Goal: Check status: Check status

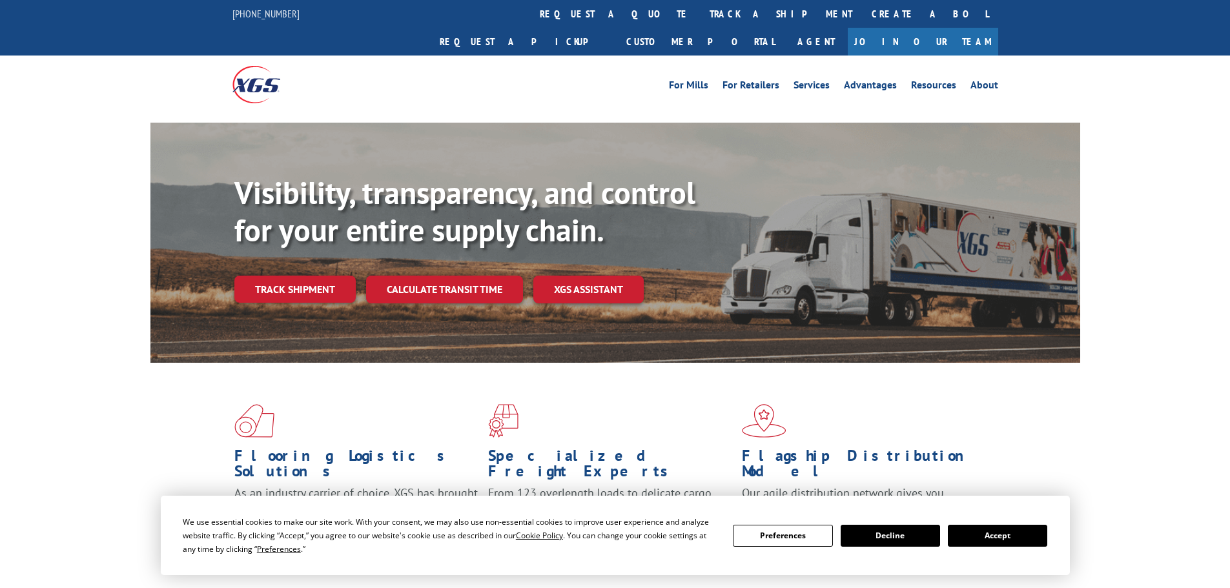
click at [988, 539] on button "Accept" at bounding box center [997, 536] width 99 height 22
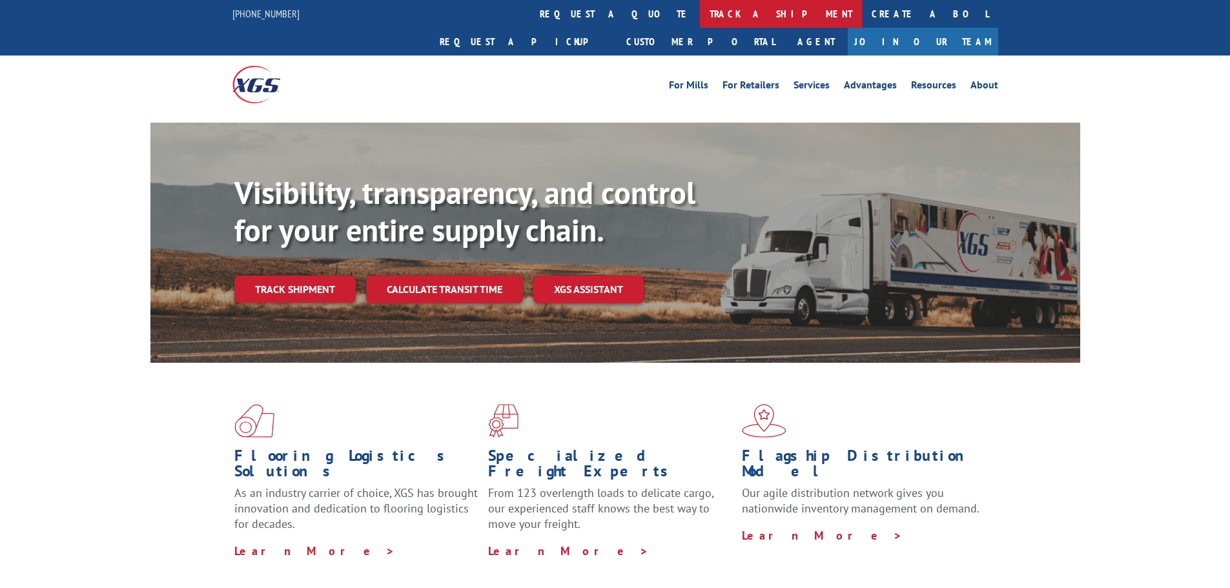
click at [700, 12] on link "track a shipment" at bounding box center [781, 14] width 162 height 28
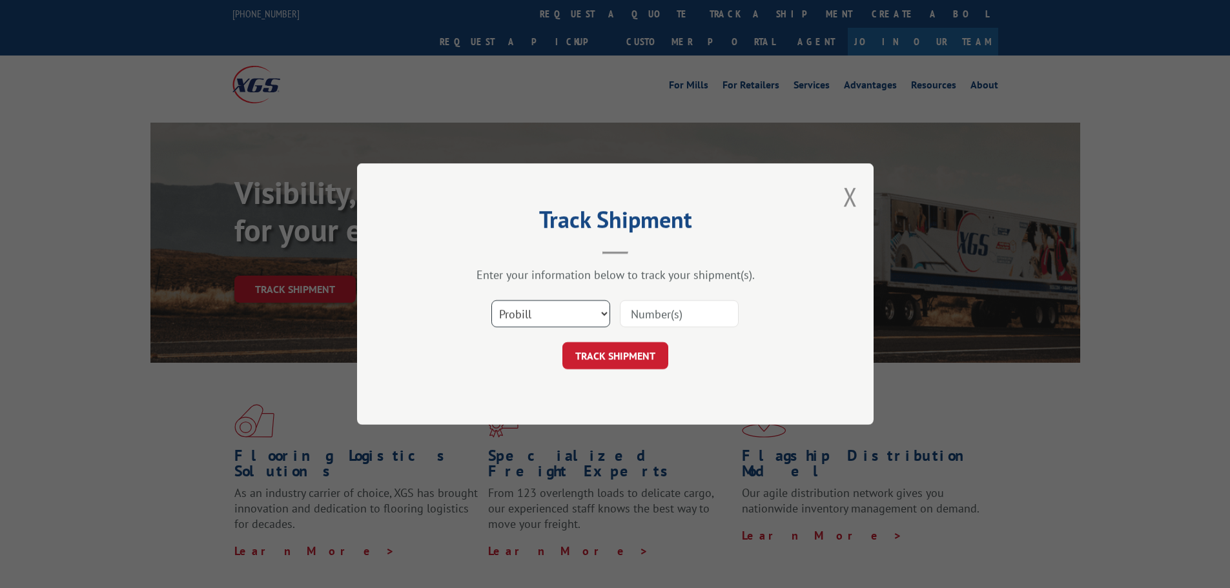
click at [586, 315] on select "Select category... Probill BOL PO" at bounding box center [551, 313] width 119 height 27
click at [492, 300] on select "Select category... Probill BOL PO" at bounding box center [551, 313] width 119 height 27
click at [647, 311] on input at bounding box center [679, 313] width 119 height 27
click at [658, 316] on input at bounding box center [679, 313] width 119 height 27
drag, startPoint x: 658, startPoint y: 316, endPoint x: 609, endPoint y: 316, distance: 49.1
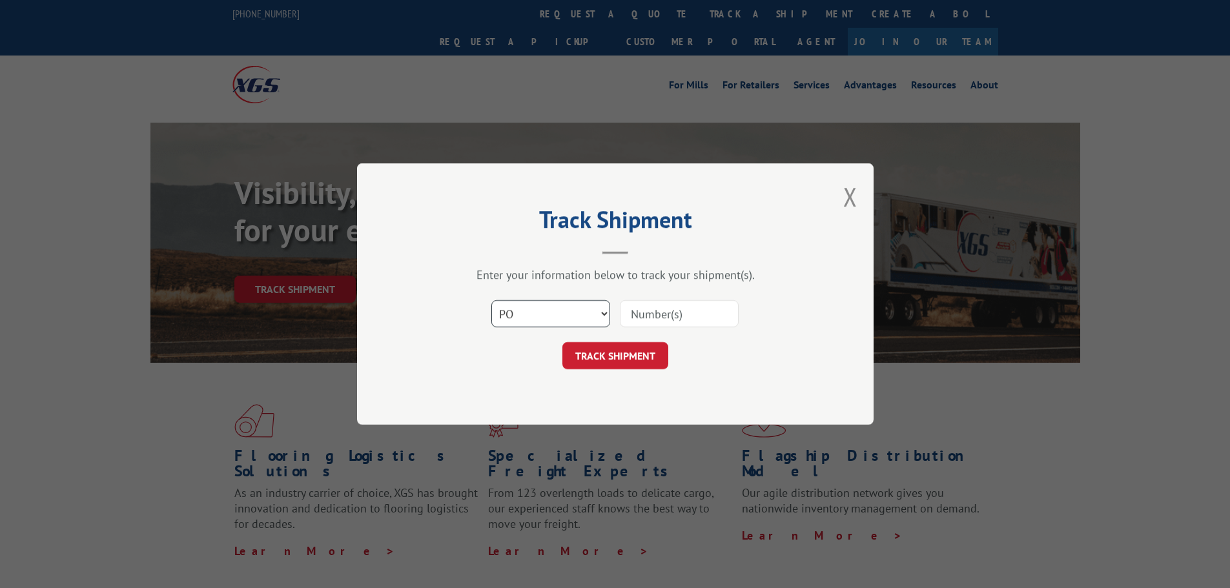
click at [609, 316] on select "Select category... Probill BOL PO" at bounding box center [551, 313] width 119 height 27
select select "probill"
click at [492, 300] on select "Select category... Probill BOL PO" at bounding box center [551, 313] width 119 height 27
click at [663, 321] on input at bounding box center [679, 313] width 119 height 27
type input "15384163"
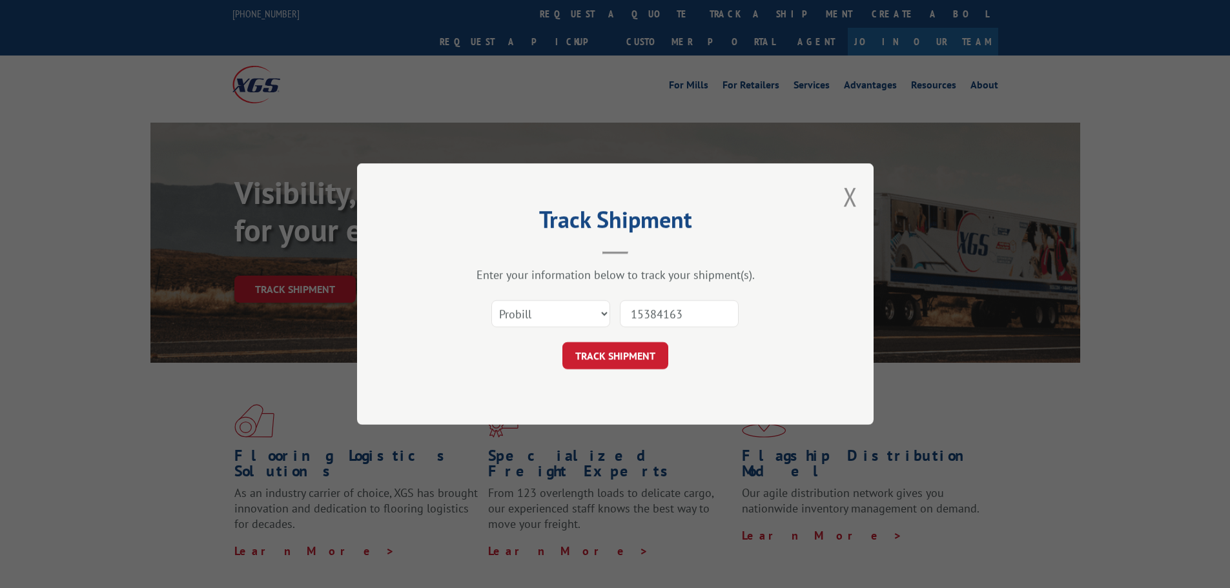
click button "TRACK SHIPMENT" at bounding box center [616, 355] width 106 height 27
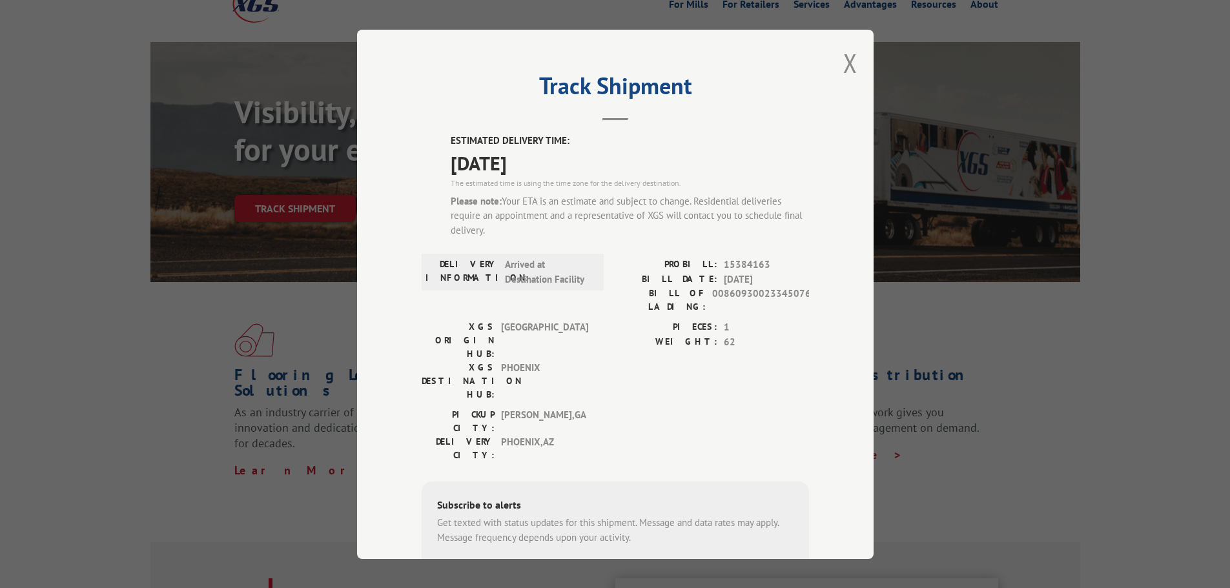
scroll to position [65, 0]
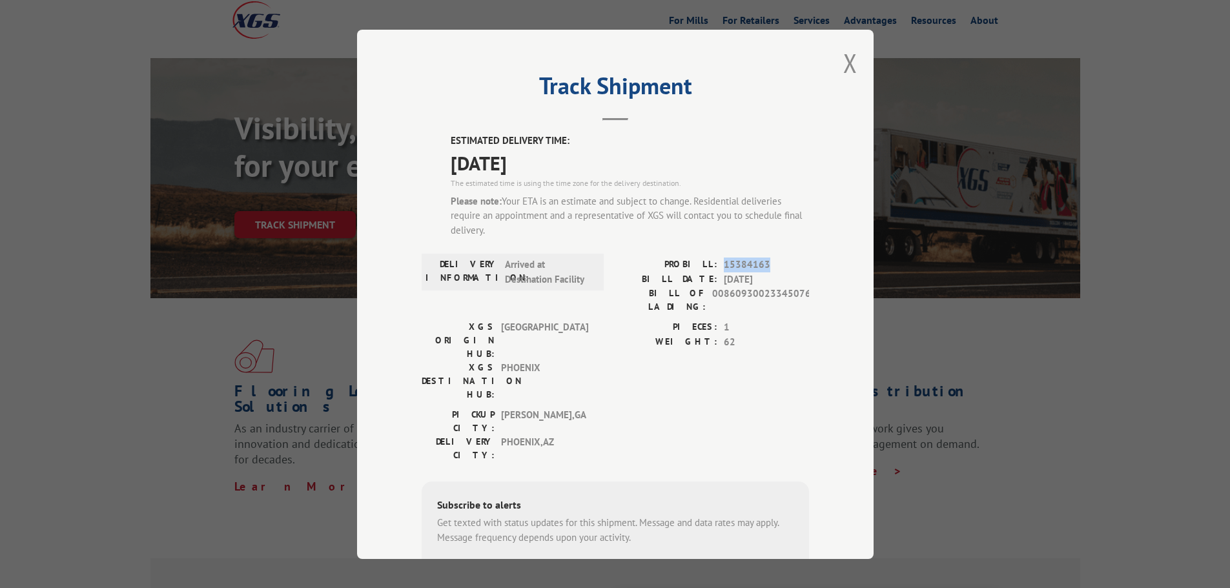
drag, startPoint x: 720, startPoint y: 263, endPoint x: 763, endPoint y: 262, distance: 43.3
click at [763, 262] on span "15384163" at bounding box center [766, 265] width 85 height 15
copy span "15384163"
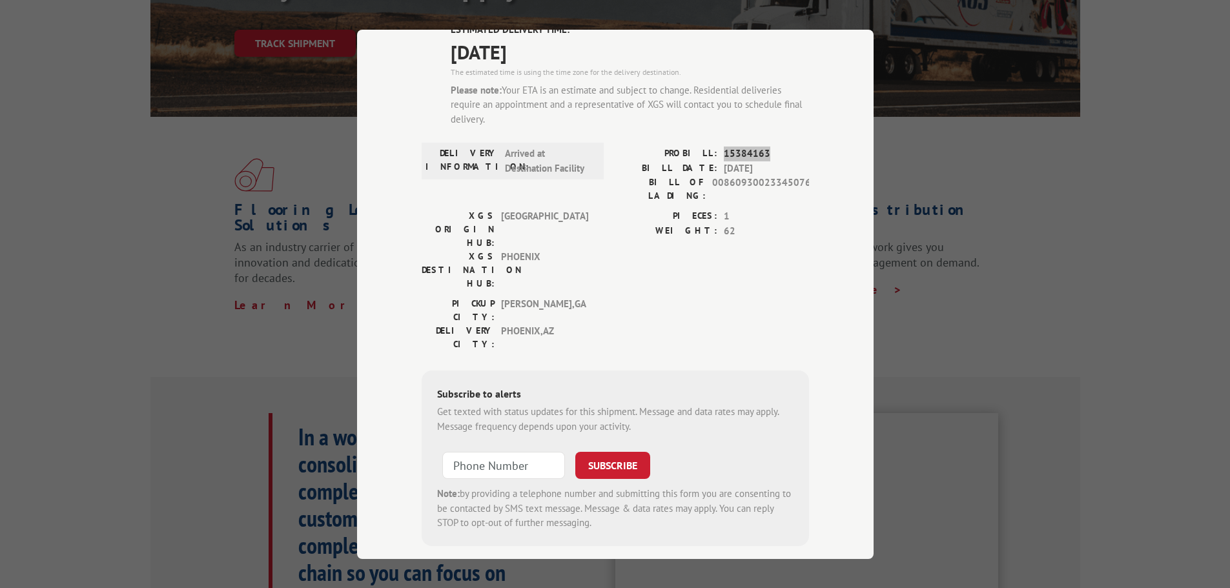
scroll to position [258, 0]
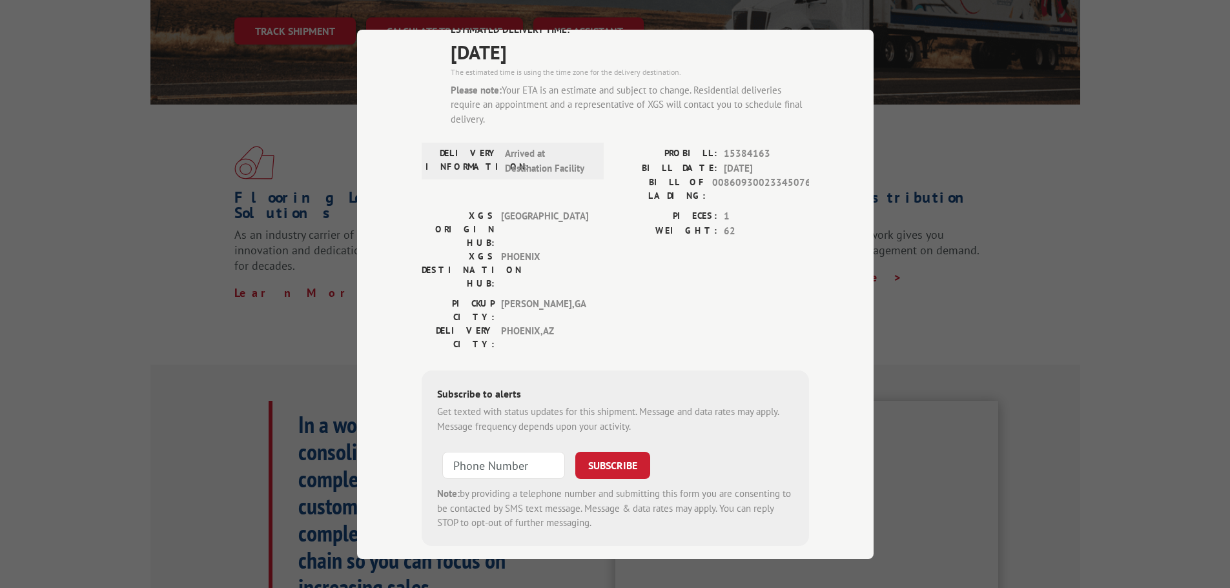
click at [1048, 262] on div "Track Shipment ESTIMATED DELIVERY TIME: [DATE] The estimated time is using the …" at bounding box center [615, 294] width 1230 height 588
click at [1022, 229] on div "Track Shipment ESTIMATED DELIVERY TIME: [DATE] The estimated time is using the …" at bounding box center [615, 294] width 1230 height 588
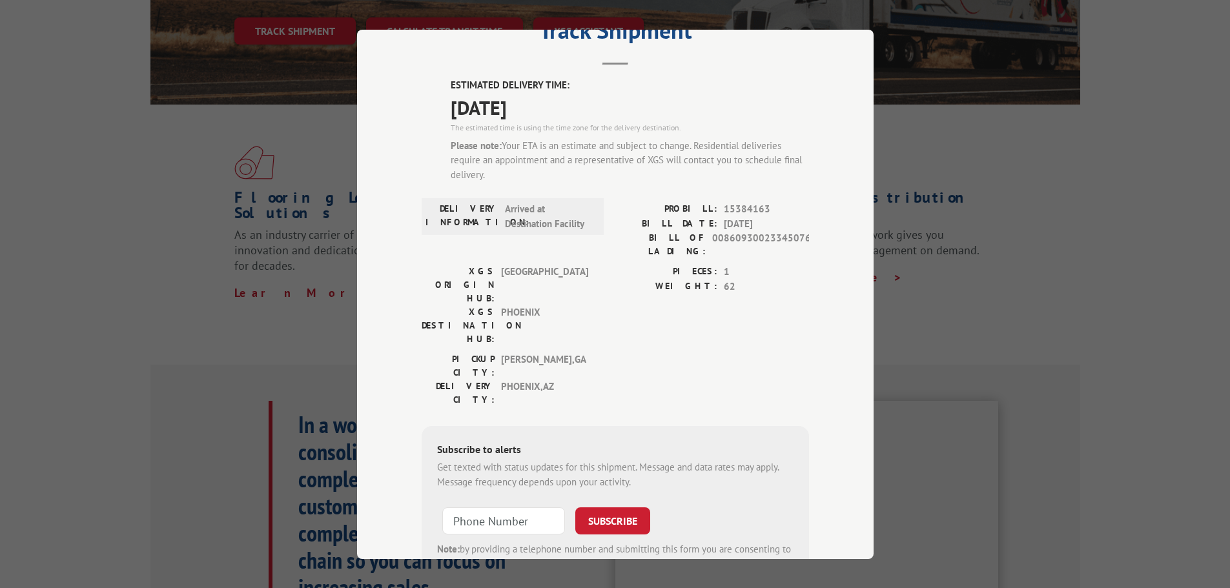
scroll to position [0, 0]
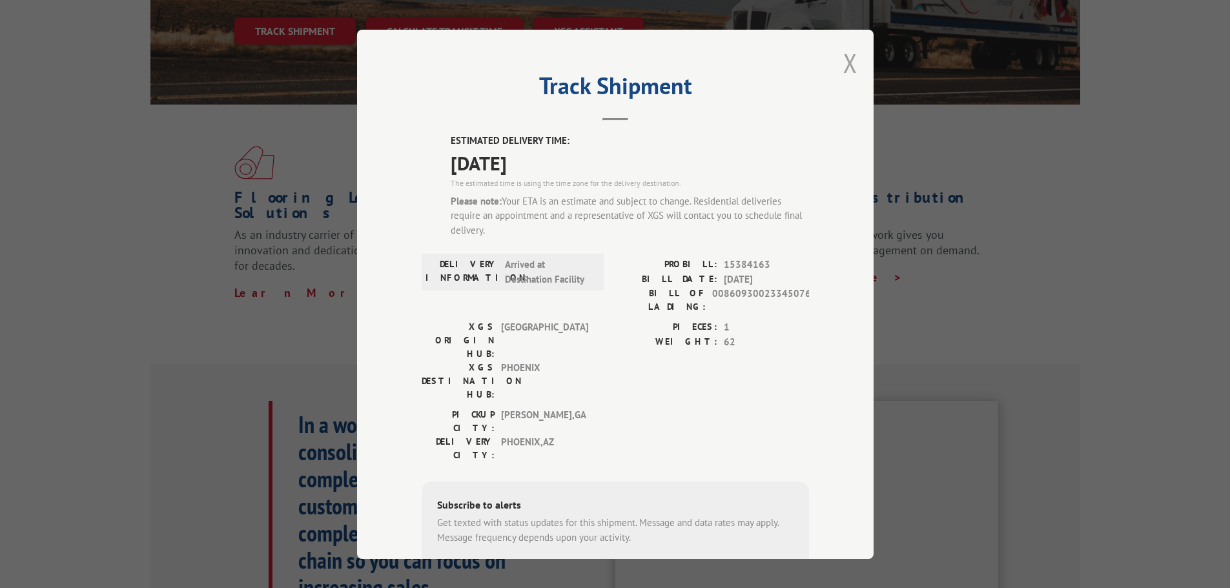
click at [844, 63] on button "Close modal" at bounding box center [851, 63] width 14 height 34
